Goal: Check status: Check status

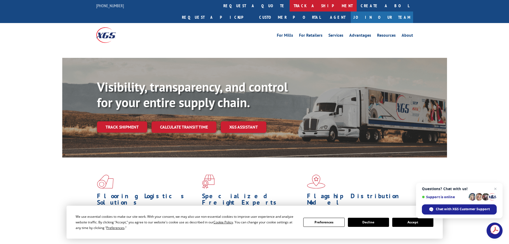
click at [290, 8] on link "track a shipment" at bounding box center [323, 5] width 67 height 11
click at [290, 6] on link "track a shipment" at bounding box center [323, 5] width 67 height 11
click at [290, 3] on link "track a shipment" at bounding box center [323, 5] width 67 height 11
drag, startPoint x: 240, startPoint y: 13, endPoint x: 240, endPoint y: 10, distance: 3.2
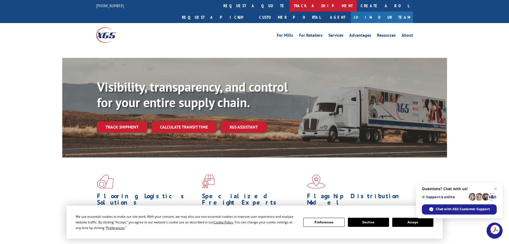
click at [240, 23] on div "For Mills For Retailers Services Advantages Resources About For Mills For Retai…" at bounding box center [254, 35] width 317 height 24
click at [290, 10] on link "track a shipment" at bounding box center [323, 5] width 67 height 11
click at [403, 226] on button "Accept" at bounding box center [413, 221] width 41 height 9
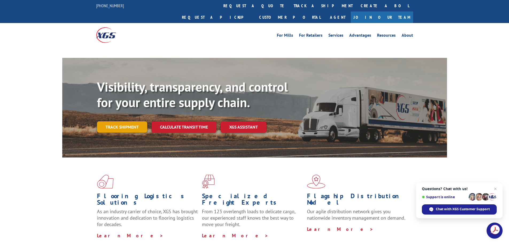
click at [123, 121] on link "Track shipment" at bounding box center [122, 126] width 50 height 11
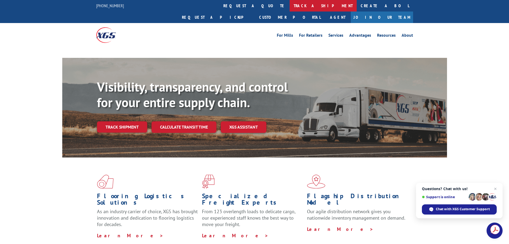
click at [290, 4] on link "track a shipment" at bounding box center [323, 5] width 67 height 11
click at [290, 2] on link "track a shipment" at bounding box center [323, 5] width 67 height 11
click at [290, 4] on link "track a shipment" at bounding box center [323, 5] width 67 height 11
click at [290, 9] on link "track a shipment" at bounding box center [323, 5] width 67 height 11
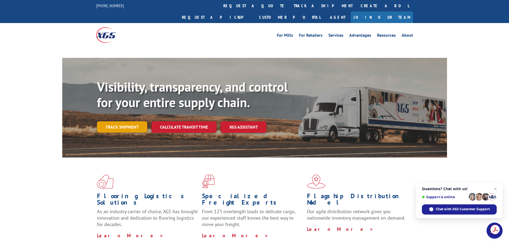
click at [130, 121] on link "Track shipment" at bounding box center [122, 126] width 50 height 11
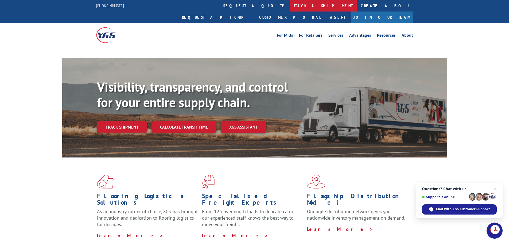
click at [290, 4] on link "track a shipment" at bounding box center [323, 5] width 67 height 11
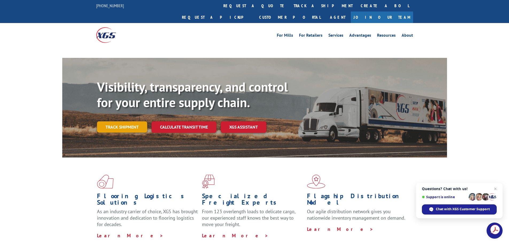
click at [142, 121] on link "Track shipment" at bounding box center [122, 126] width 50 height 11
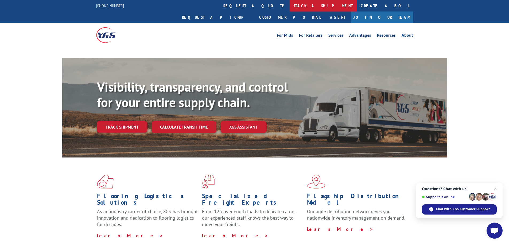
click at [290, 7] on link "track a shipment" at bounding box center [323, 5] width 67 height 11
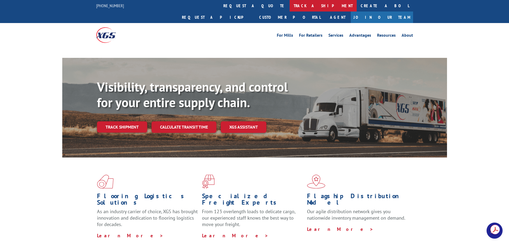
click at [290, 6] on link "track a shipment" at bounding box center [323, 5] width 67 height 11
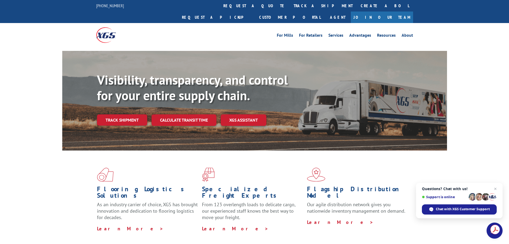
click at [66, 150] on div "Flooring Logistics Solutions As an industry carrier of choice, XGS has brought …" at bounding box center [254, 199] width 385 height 98
